Goal: Task Accomplishment & Management: Manage account settings

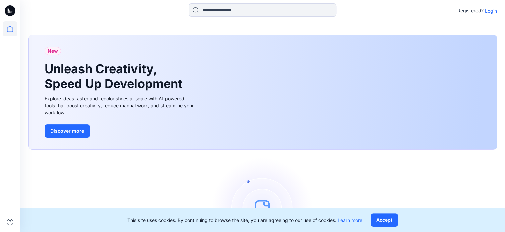
click at [493, 10] on p "Login" at bounding box center [491, 10] width 12 height 7
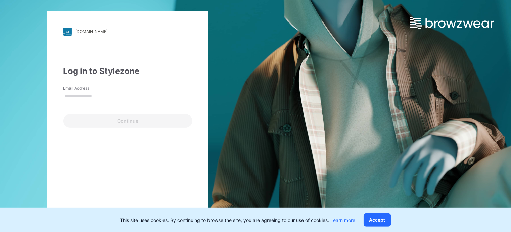
click at [98, 97] on input "Email Address" at bounding box center [127, 96] width 129 height 10
type input "*"
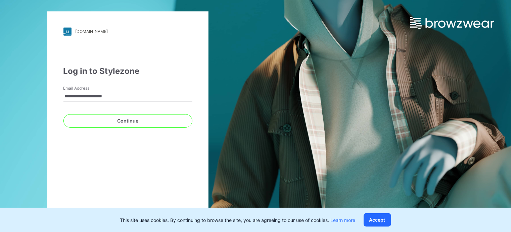
type input "**********"
click at [153, 165] on div "**********" at bounding box center [127, 115] width 161 height 209
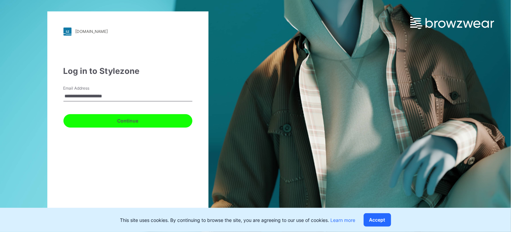
click at [124, 121] on button "Continue" at bounding box center [127, 120] width 129 height 13
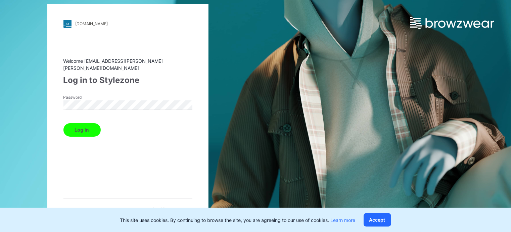
drag, startPoint x: 138, startPoint y: 171, endPoint x: 124, endPoint y: 162, distance: 16.6
click at [138, 171] on div "Welcome [EMAIL_ADDRESS][PERSON_NAME][PERSON_NAME][DOMAIN_NAME] Log in to Stylez…" at bounding box center [127, 134] width 129 height 155
click at [83, 125] on button "Log in" at bounding box center [81, 129] width 37 height 13
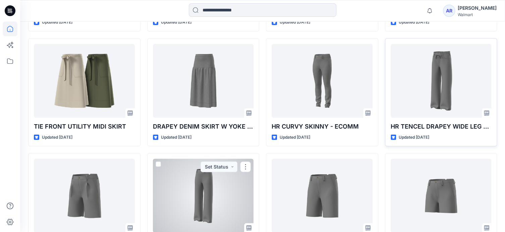
scroll to position [873, 0]
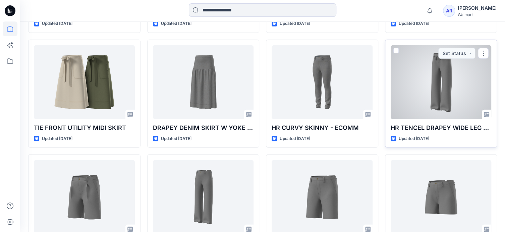
click at [457, 106] on div at bounding box center [441, 82] width 101 height 74
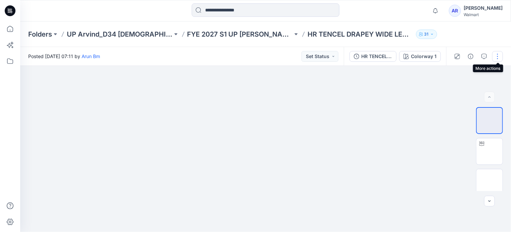
click at [499, 56] on button "button" at bounding box center [497, 56] width 11 height 11
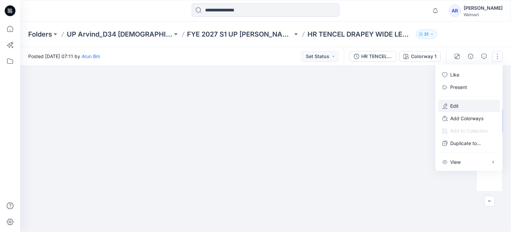
click at [460, 107] on button "Edit" at bounding box center [469, 106] width 62 height 12
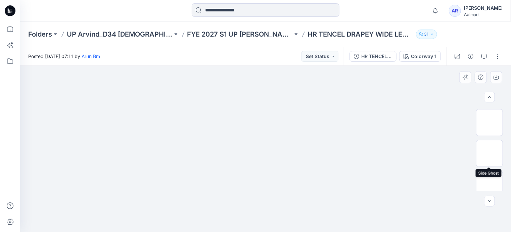
scroll to position [92, 0]
click at [489, 121] on img at bounding box center [489, 121] width 0 height 0
